Goal: Information Seeking & Learning: Understand process/instructions

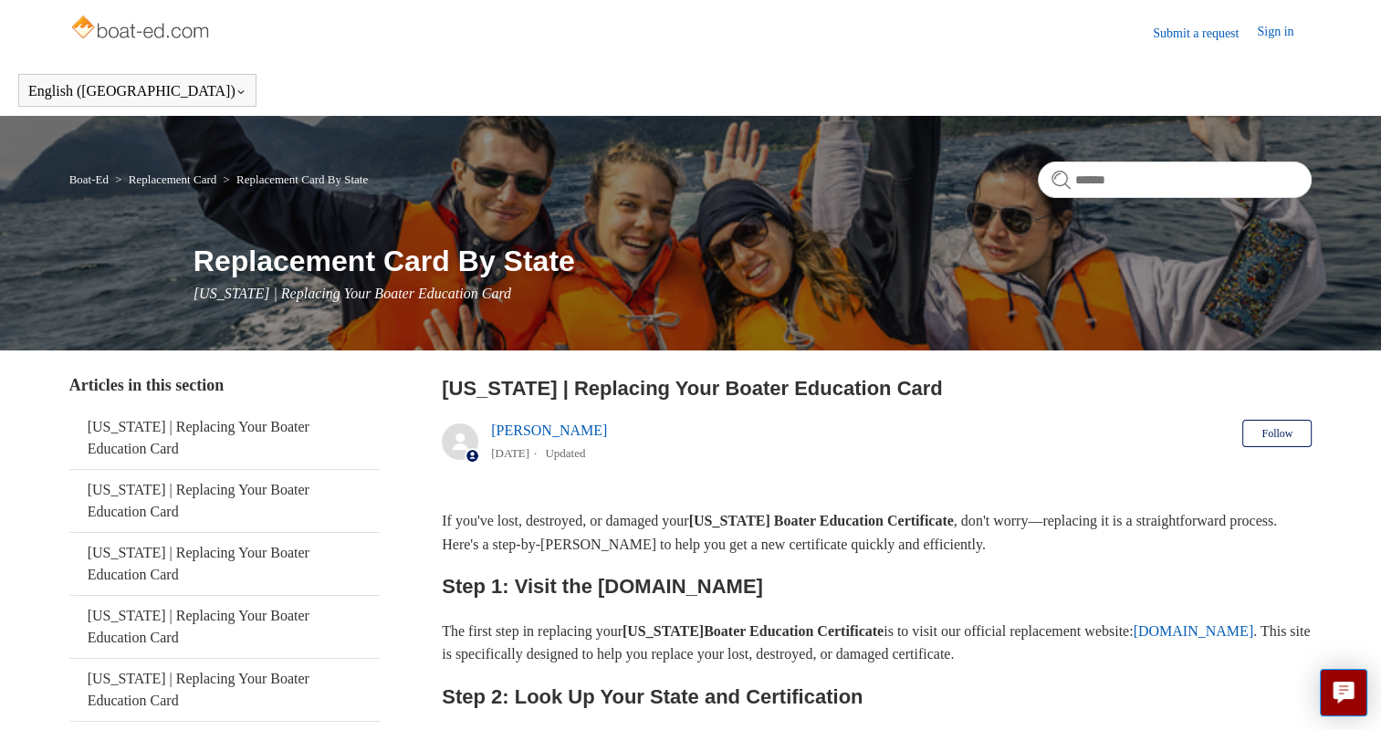
click at [1196, 28] on link "Submit a request" at bounding box center [1205, 33] width 104 height 19
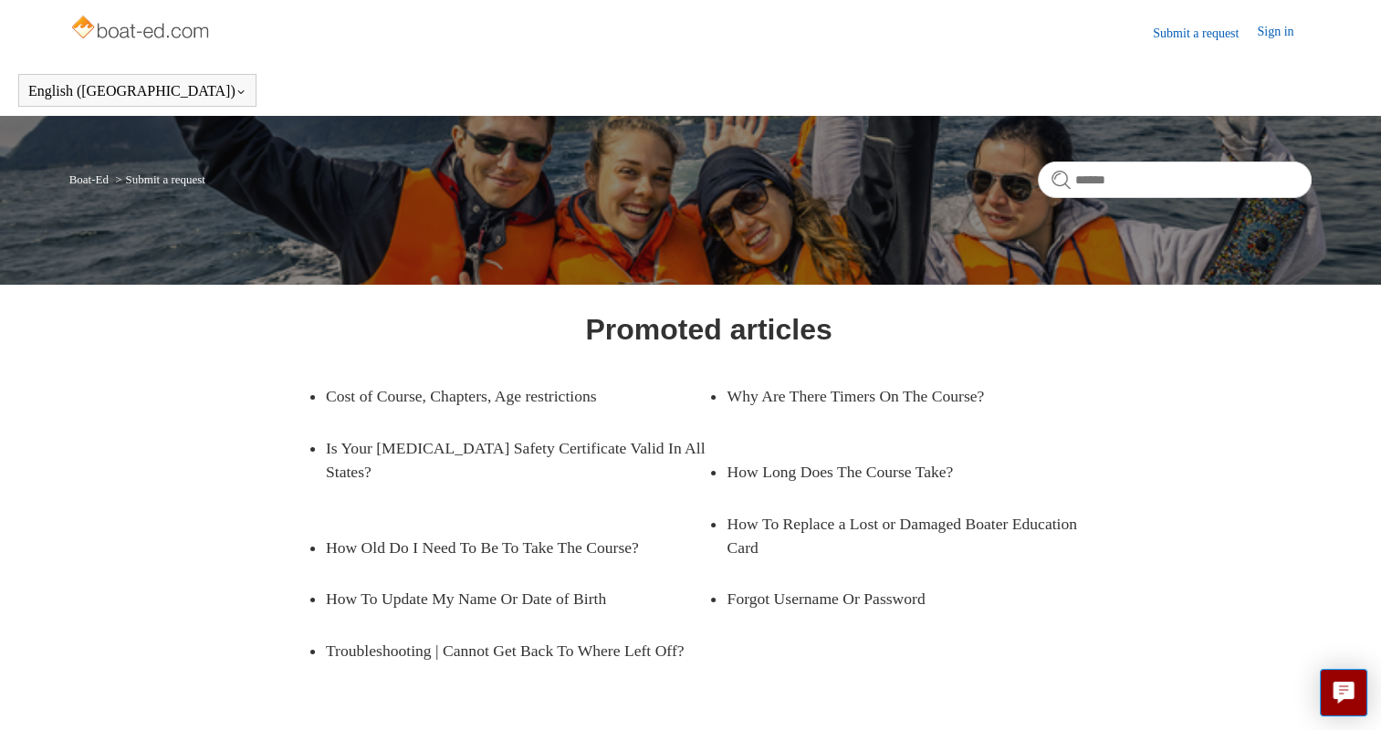
click at [1276, 32] on link "Sign in" at bounding box center [1284, 33] width 55 height 22
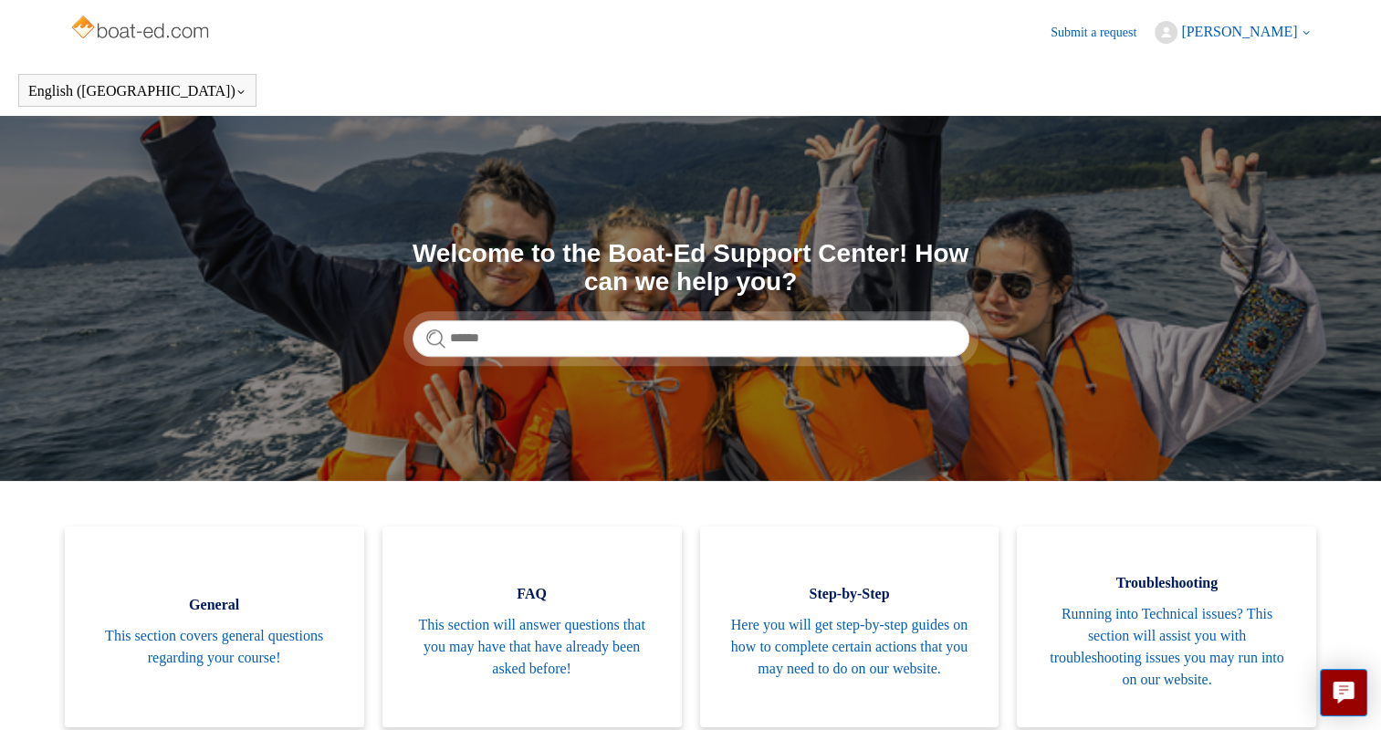
click at [1274, 26] on span "[PERSON_NAME]" at bounding box center [1239, 32] width 116 height 16
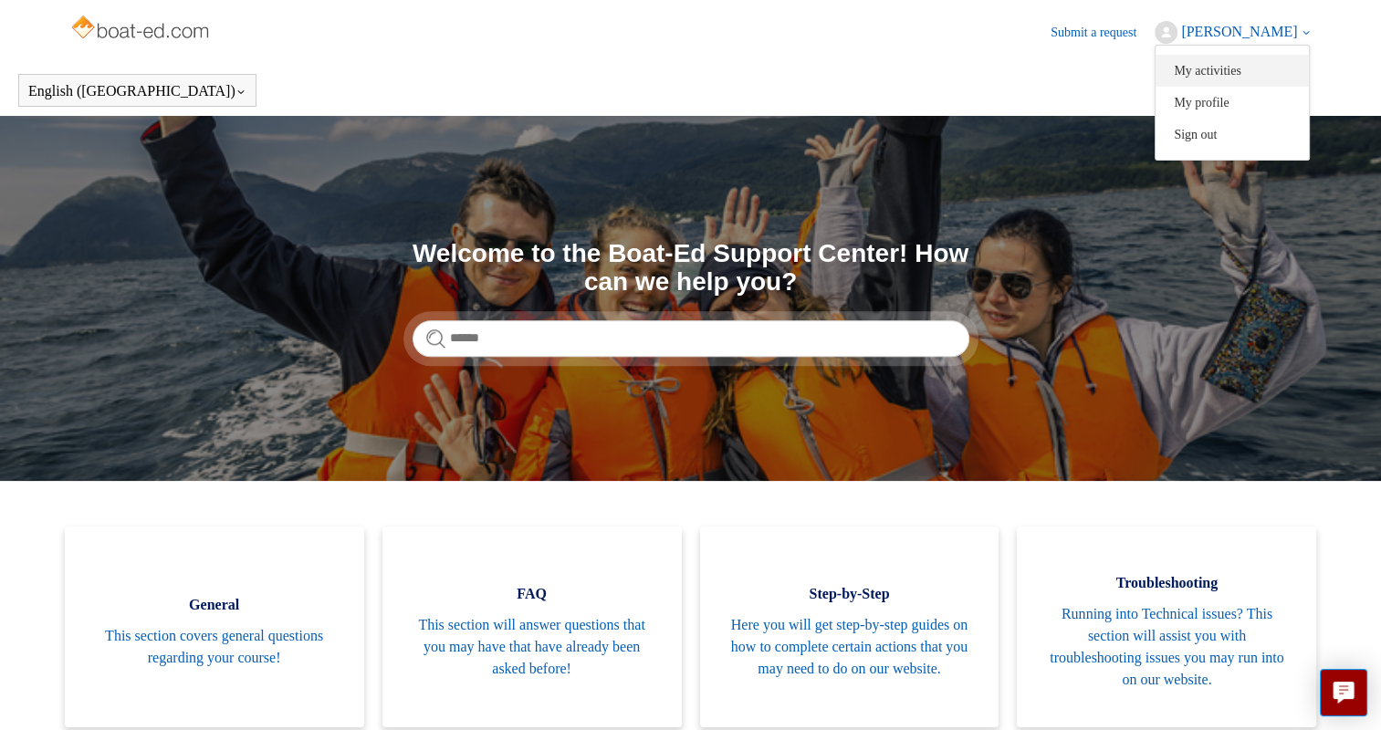
click at [1245, 60] on link "My activities" at bounding box center [1231, 71] width 153 height 32
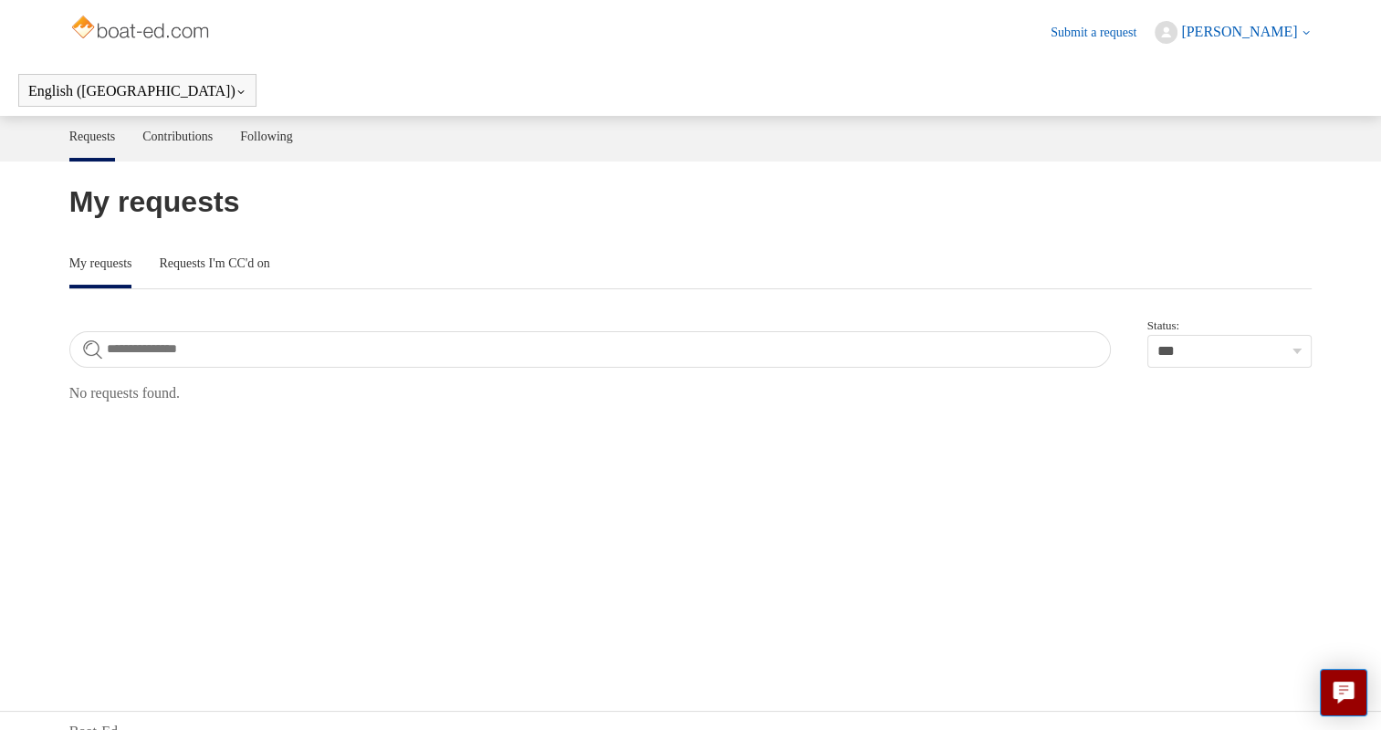
click at [1267, 31] on span "[PERSON_NAME]" at bounding box center [1239, 32] width 116 height 16
click at [1207, 110] on link "My profile" at bounding box center [1231, 103] width 153 height 32
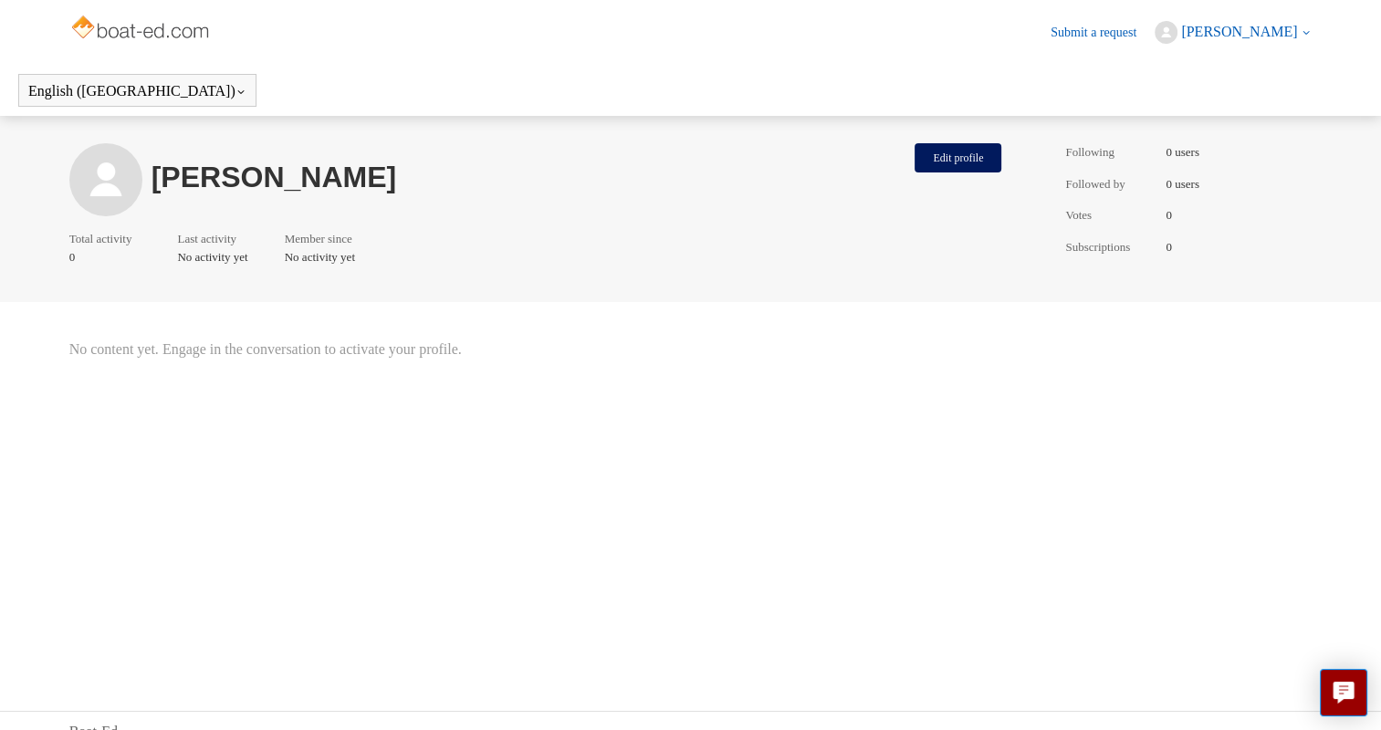
click at [135, 30] on img at bounding box center [141, 29] width 145 height 37
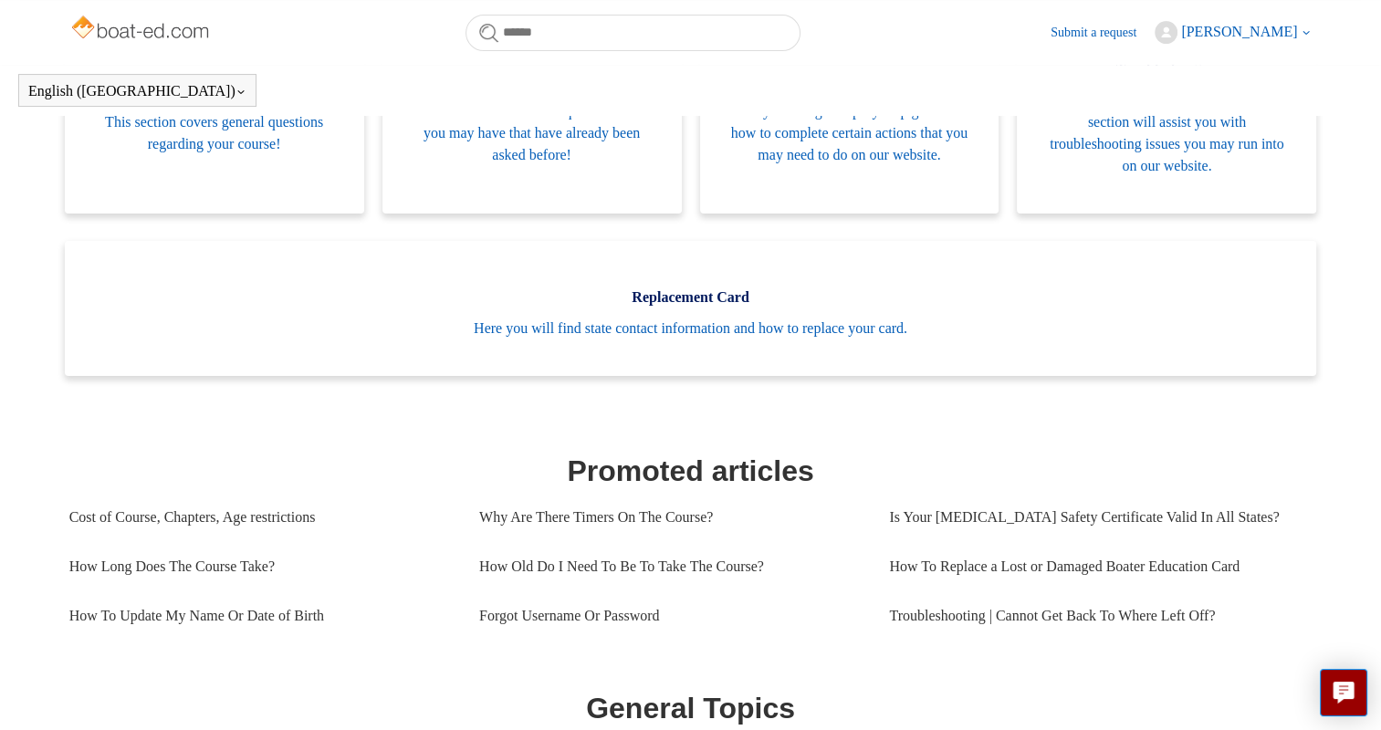
scroll to position [465, 0]
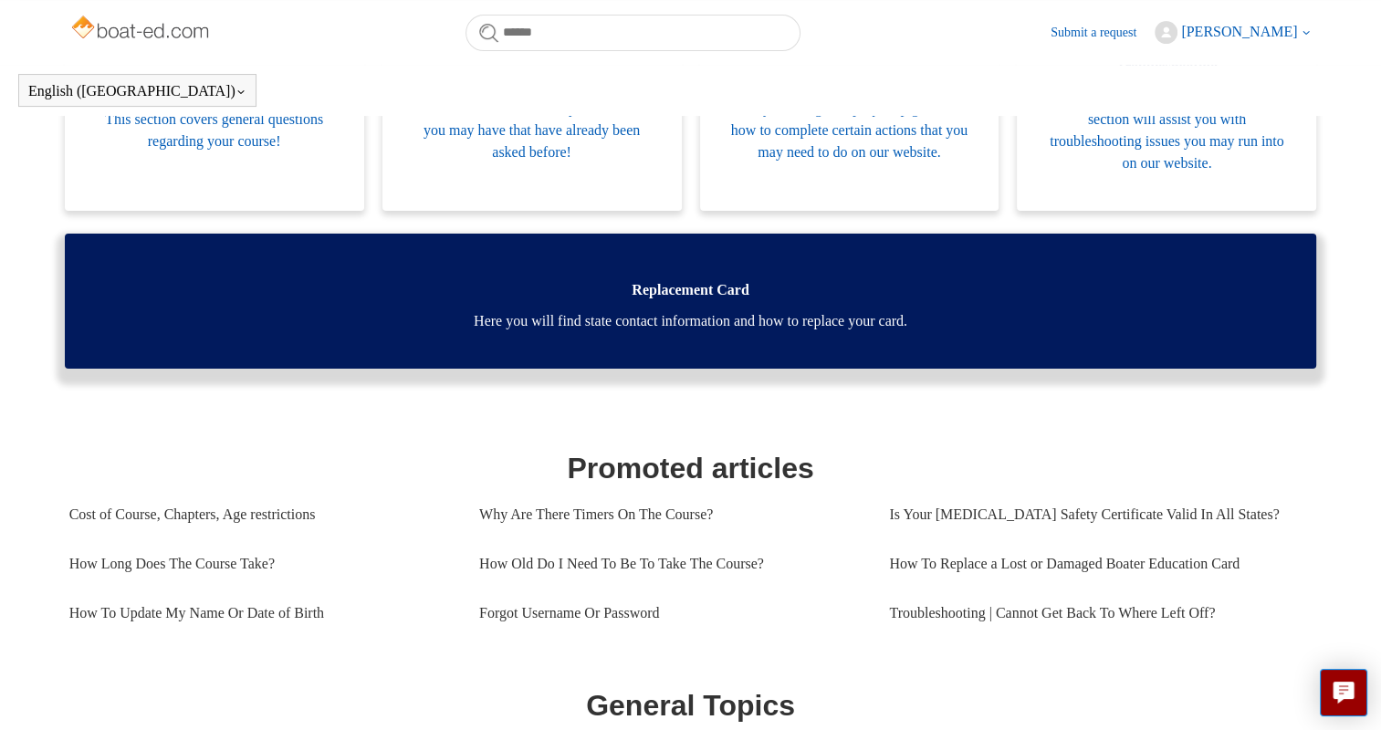
click at [793, 310] on span "Here you will find state contact information and how to replace your card." at bounding box center [690, 321] width 1197 height 22
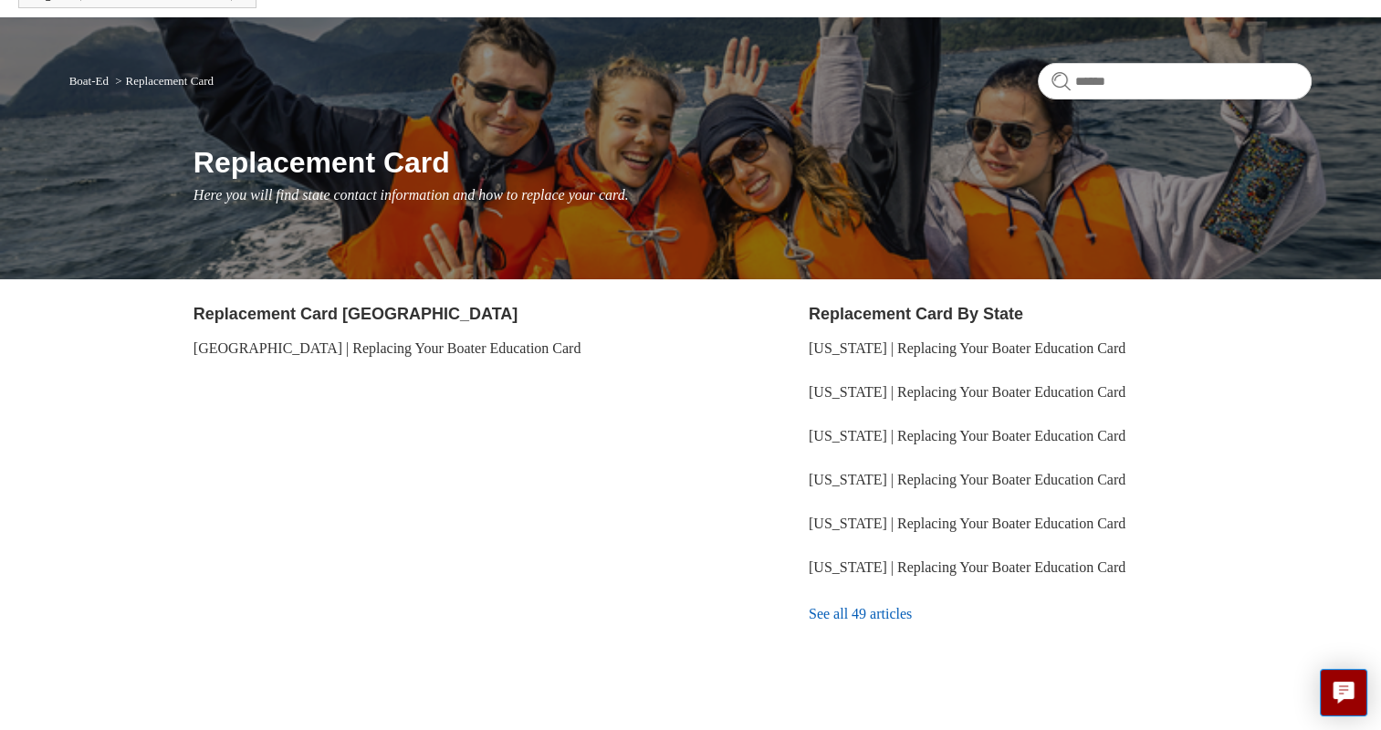
scroll to position [148, 0]
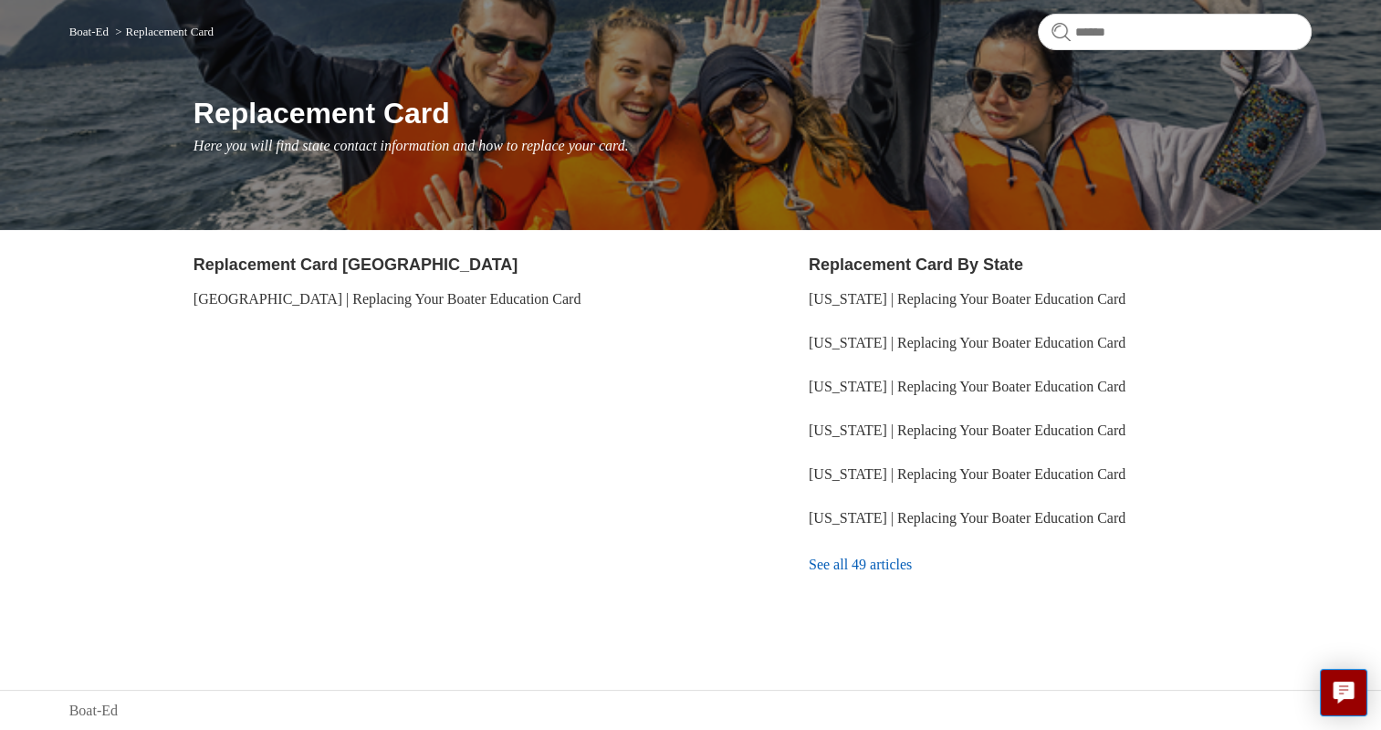
click at [913, 566] on link "See all 49 articles" at bounding box center [1060, 564] width 503 height 49
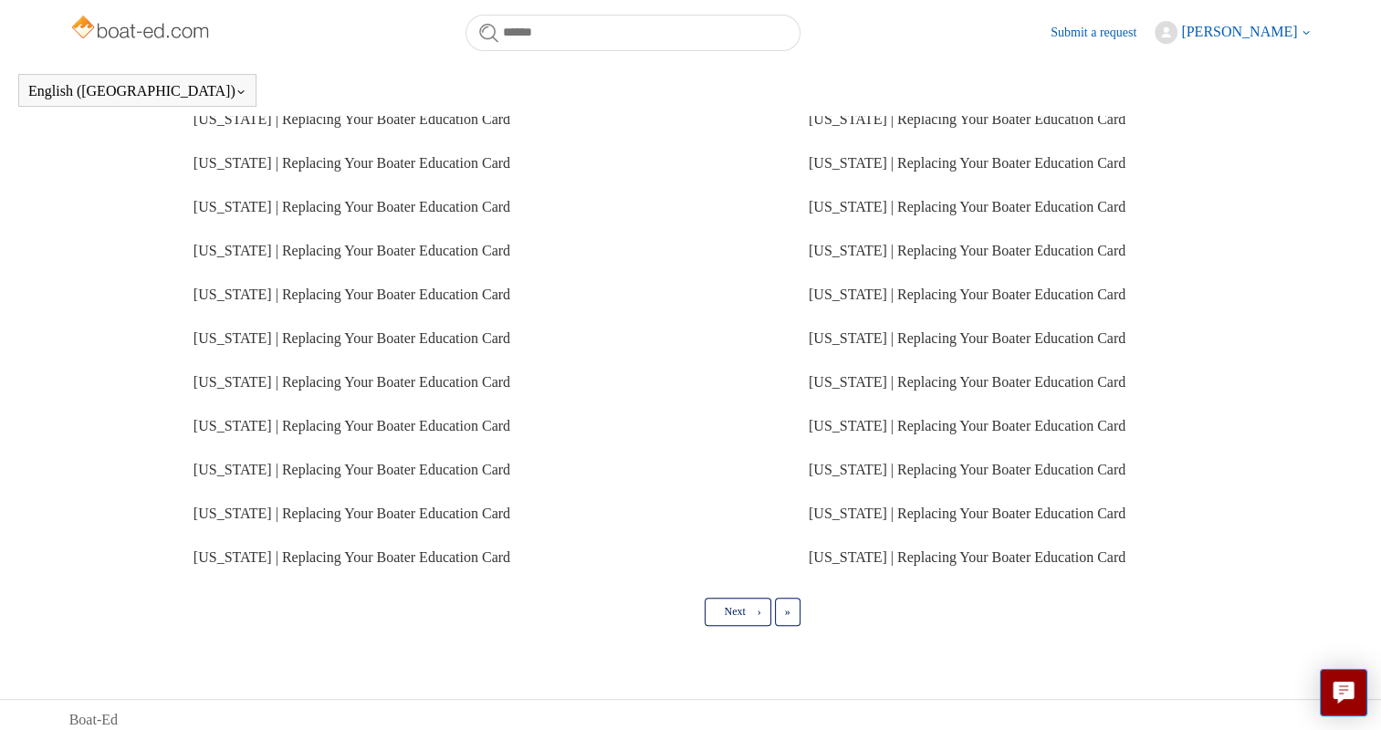
scroll to position [405, 0]
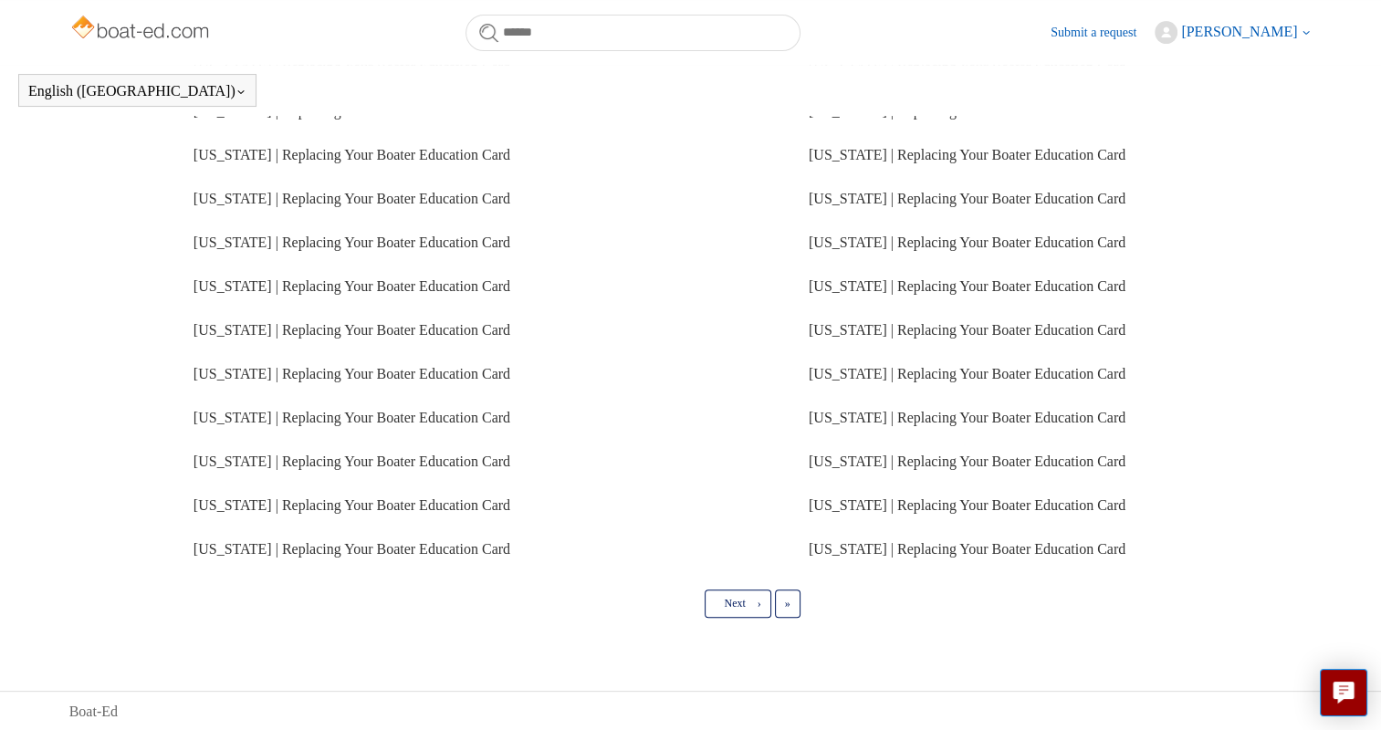
click at [1011, 539] on li "Maryland | Replacing Your Boater Education Card" at bounding box center [1060, 549] width 503 height 44
click at [986, 551] on link "[US_STATE] | Replacing Your Boater Education Card" at bounding box center [967, 549] width 317 height 16
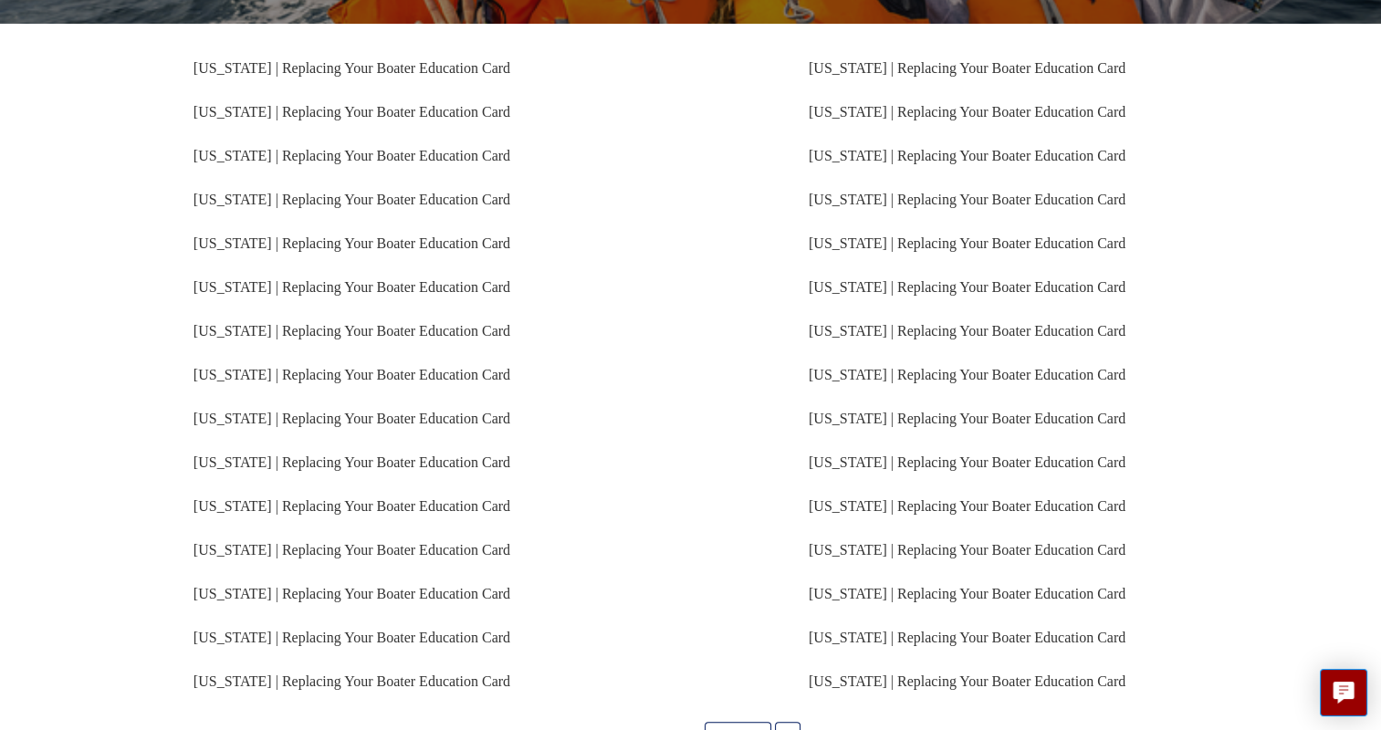
scroll to position [323, 0]
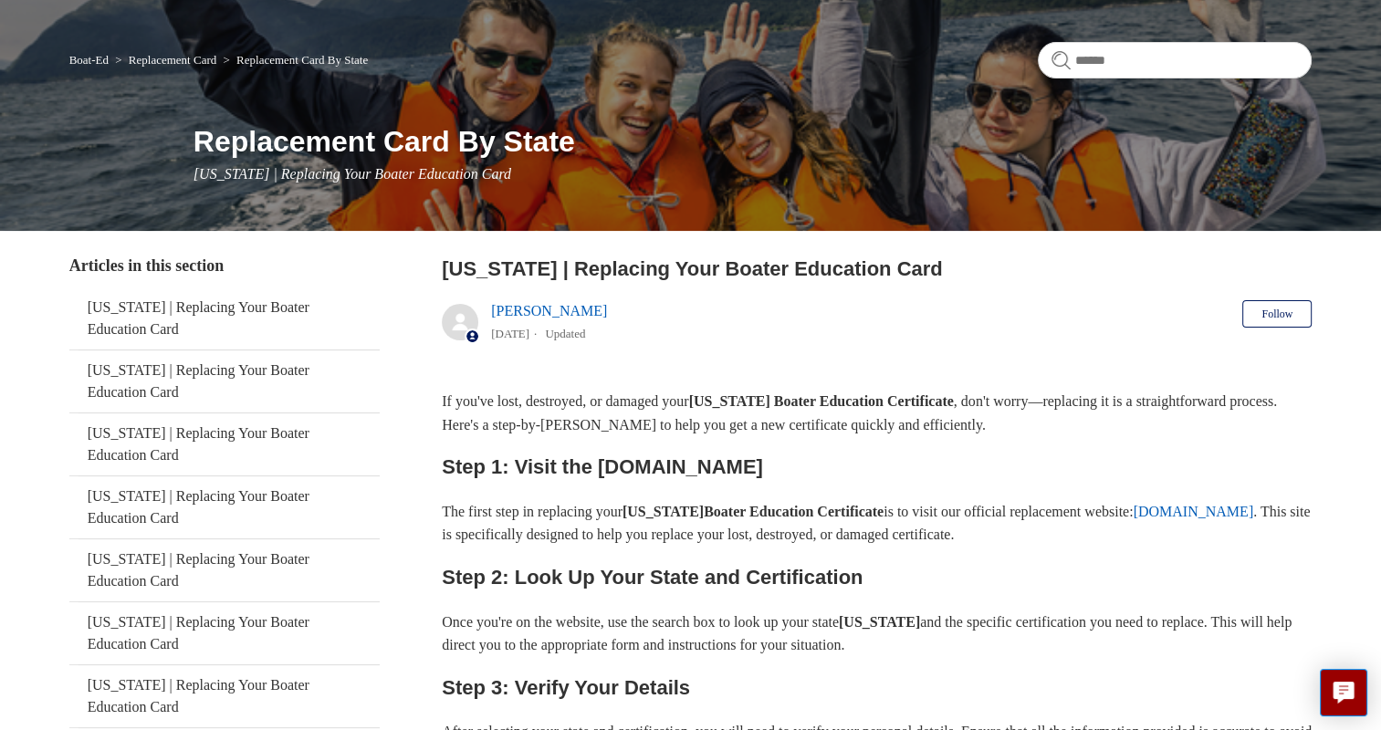
scroll to position [81, 0]
